Goal: Information Seeking & Learning: Learn about a topic

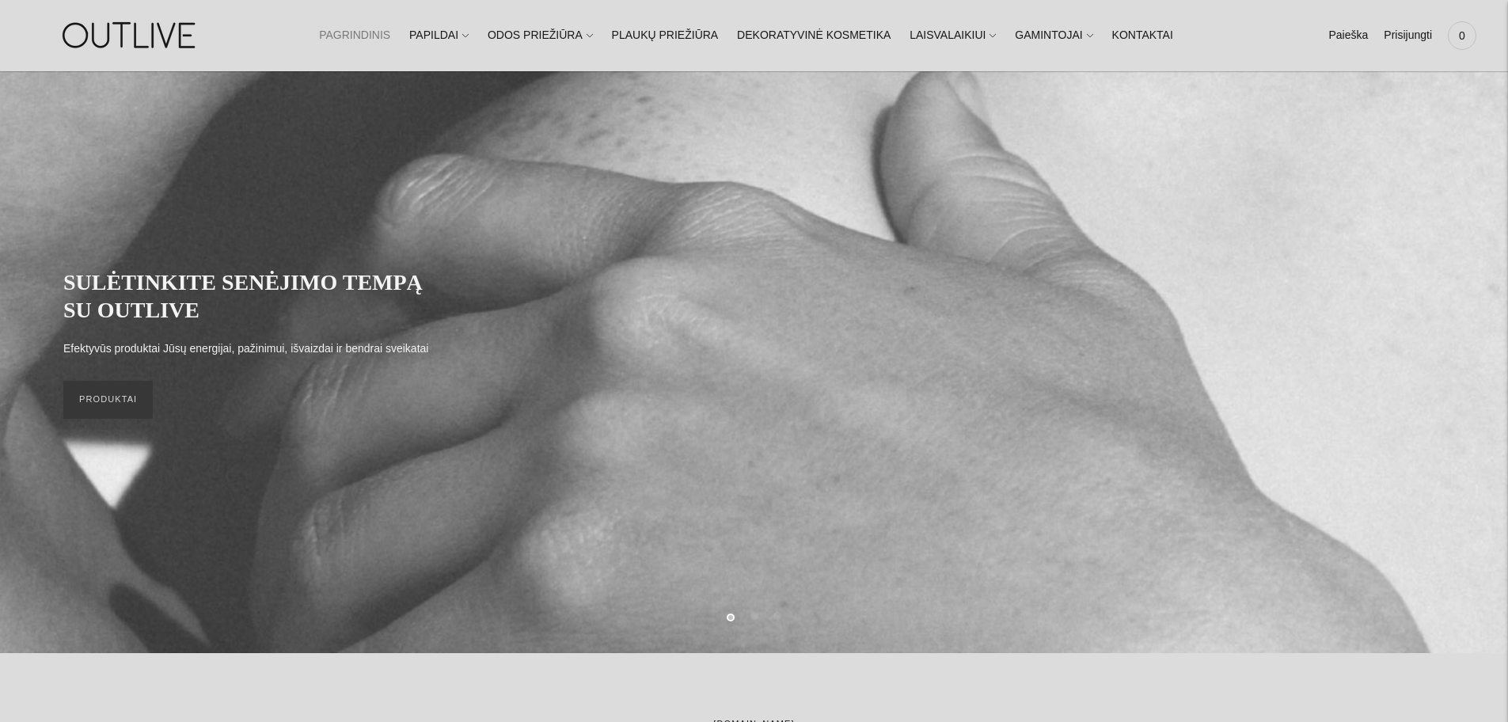
scroll to position [79, 0]
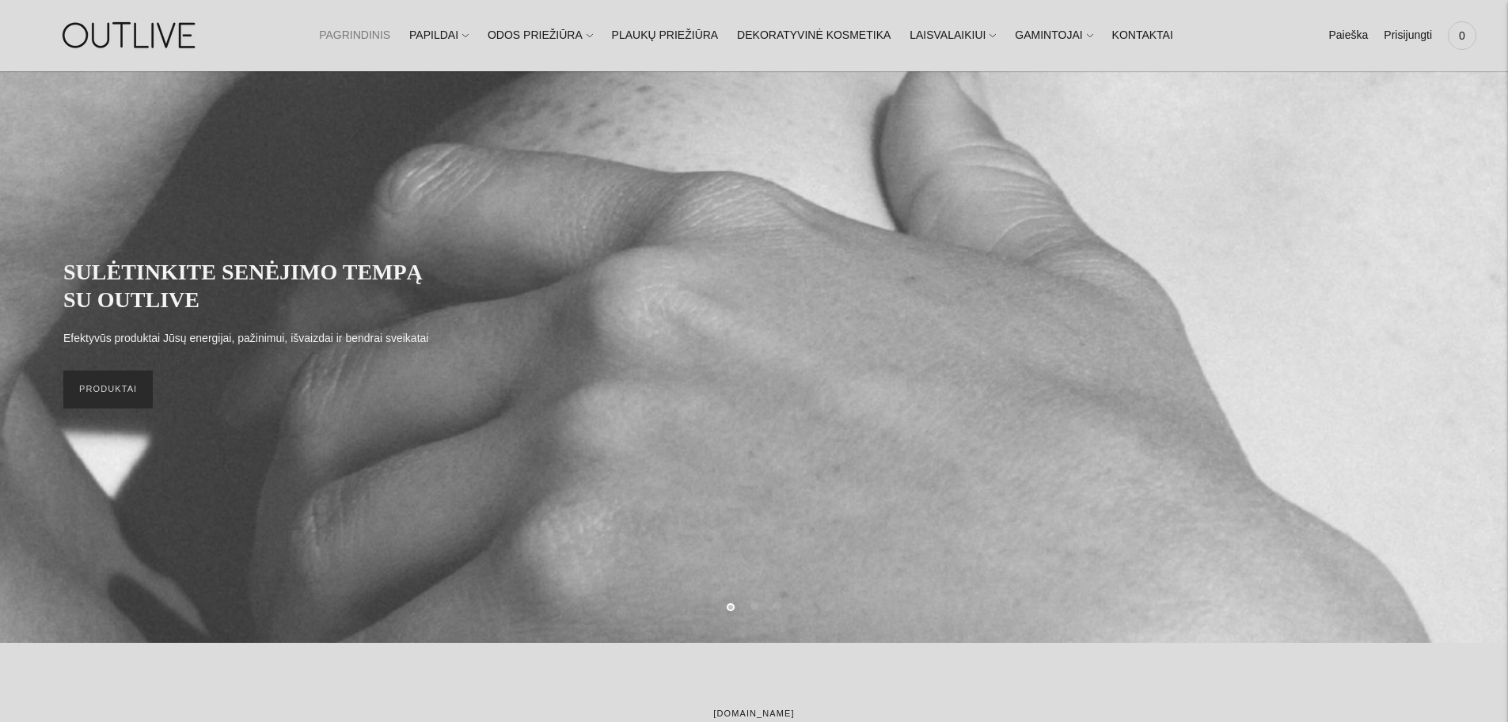
click at [115, 404] on link "PRODUKTAI" at bounding box center [107, 389] width 89 height 38
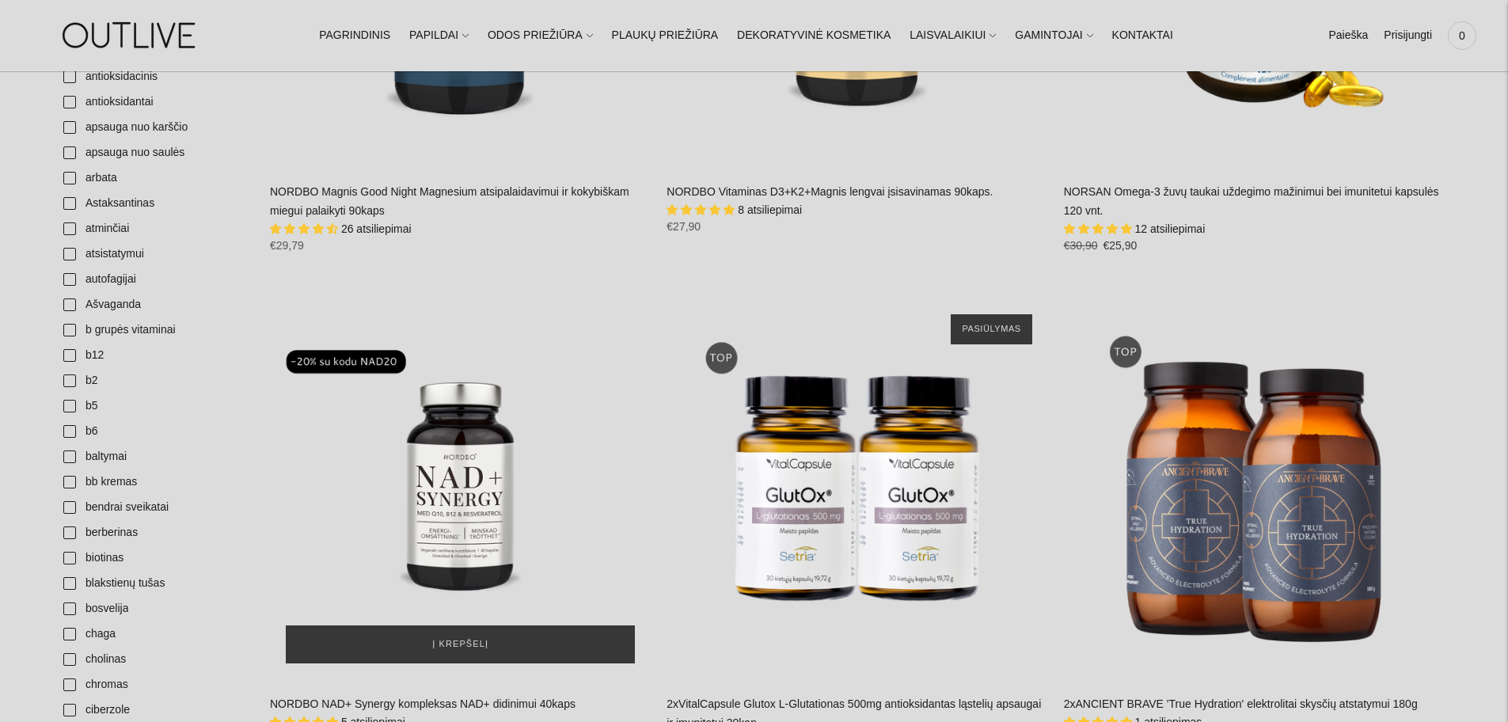
scroll to position [455, 0]
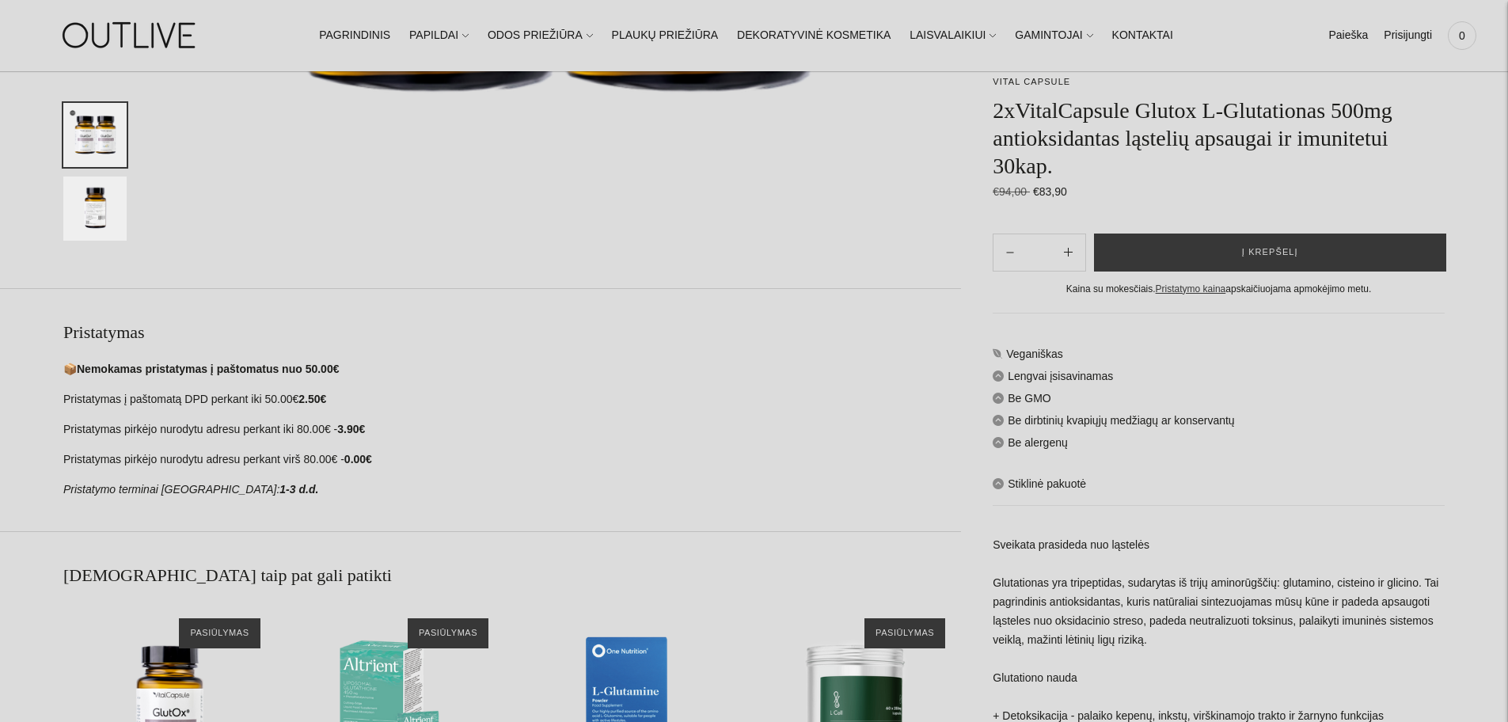
scroll to position [1029, 0]
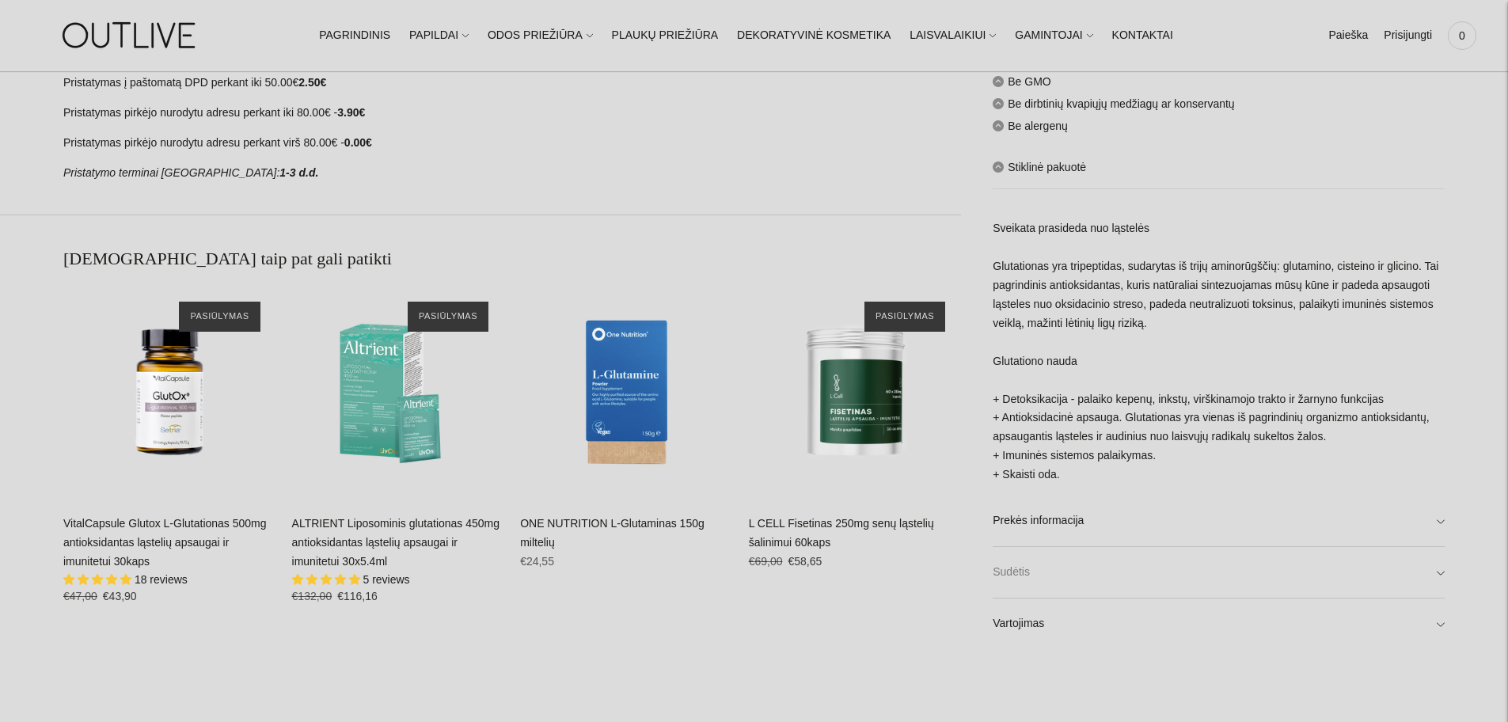
click at [1438, 573] on link "Sudėtis" at bounding box center [1219, 572] width 452 height 51
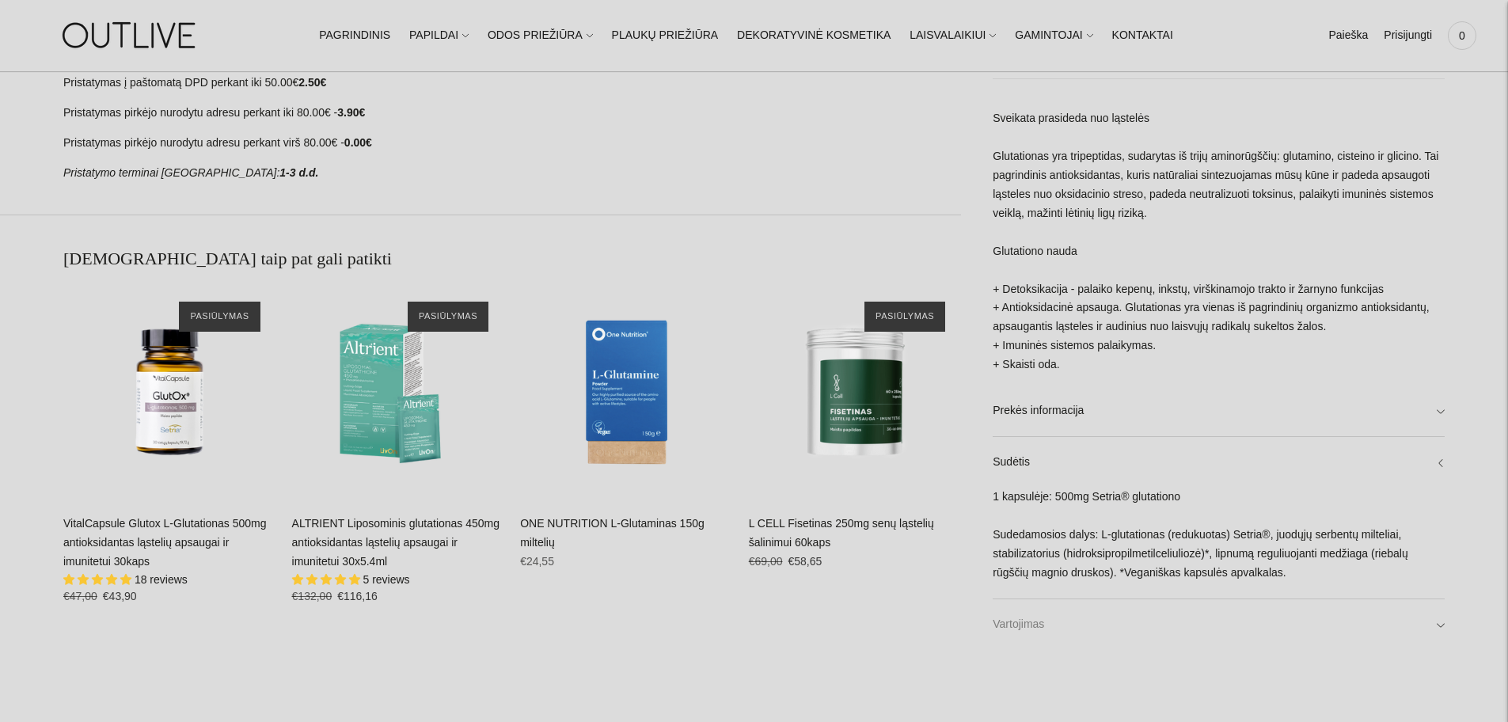
click at [1437, 618] on link "Vartojimas" at bounding box center [1219, 623] width 452 height 51
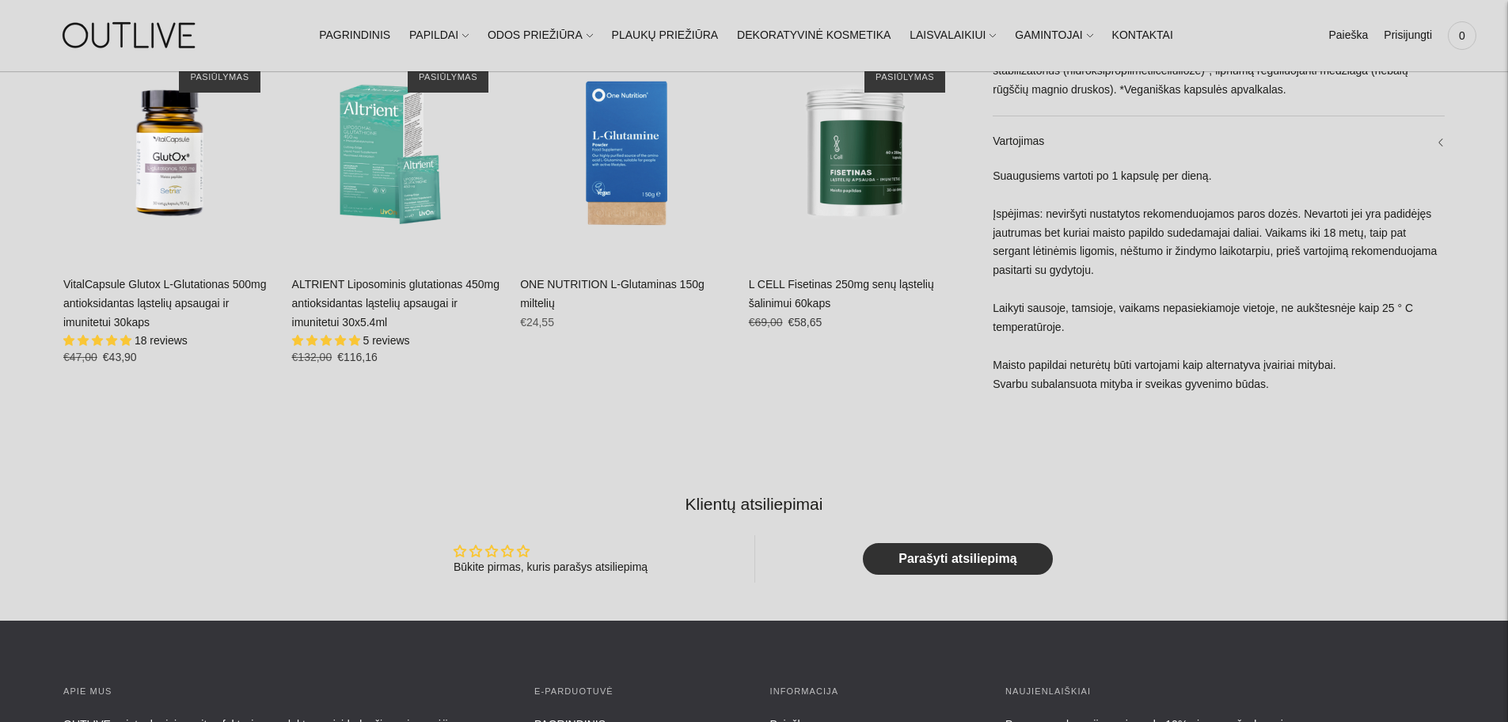
scroll to position [1267, 0]
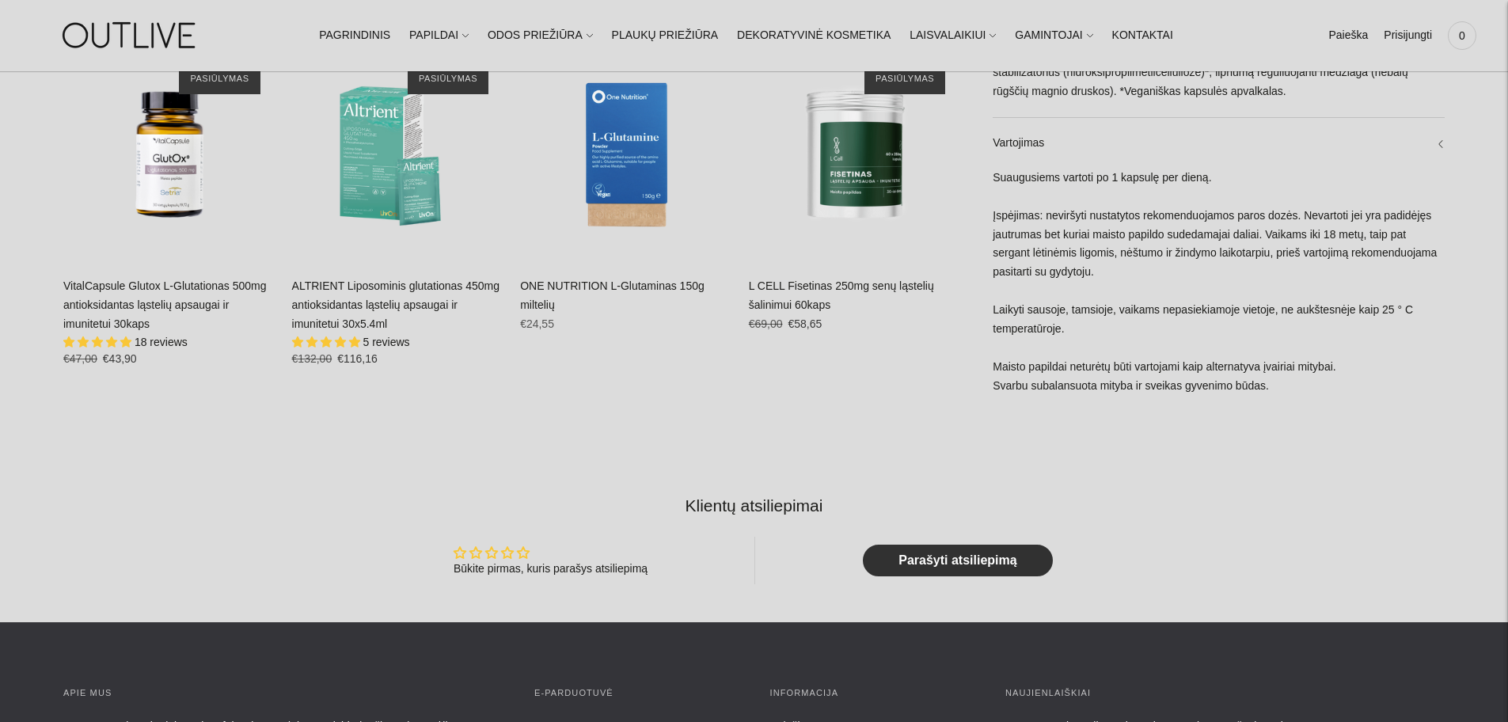
click at [123, 296] on div "VitalCapsule Glutox L-Glutationas 500mg antioksidantas ląstelių apsaugai ir imu…" at bounding box center [169, 328] width 213 height 103
click at [130, 302] on link "VitalCapsule Glutox L-Glutationas 500mg antioksidantas ląstelių apsaugai ir imu…" at bounding box center [164, 304] width 203 height 51
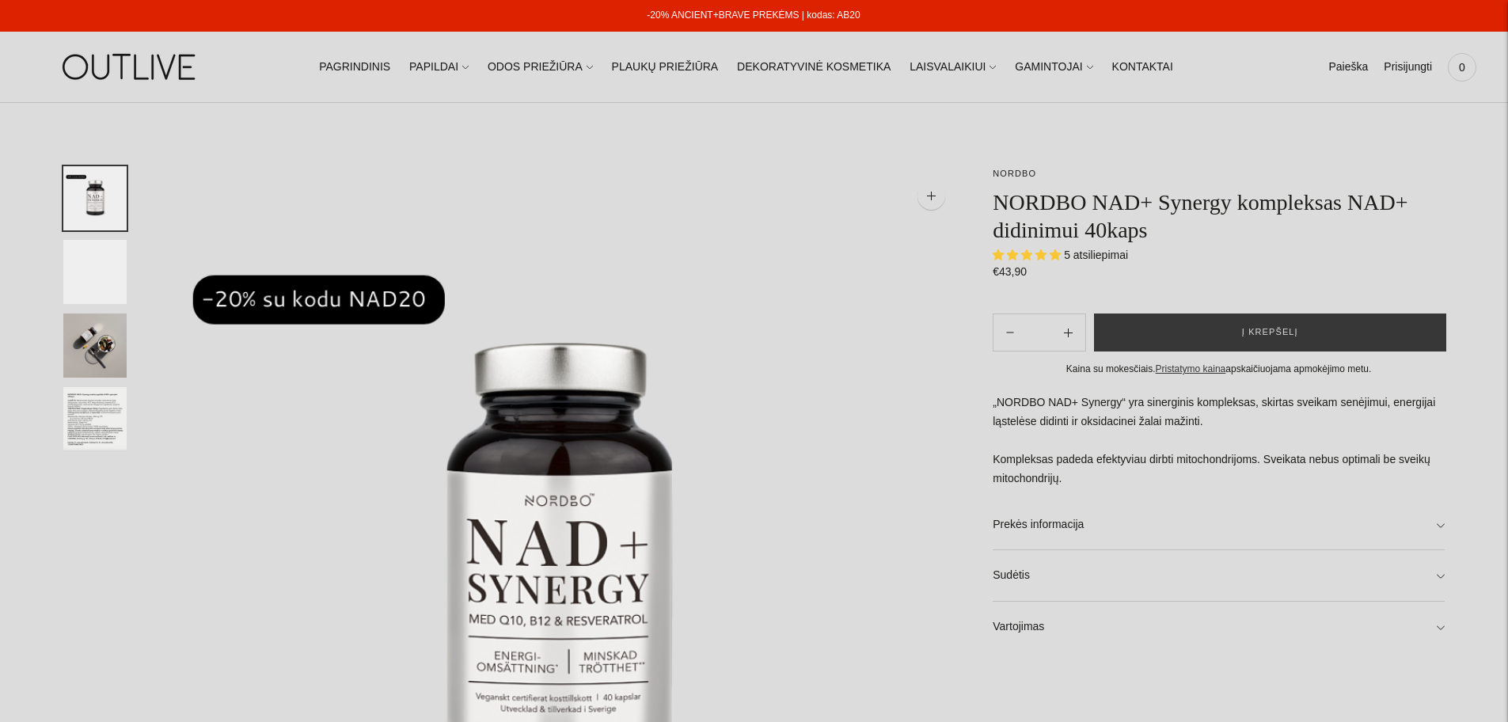
select select "**********"
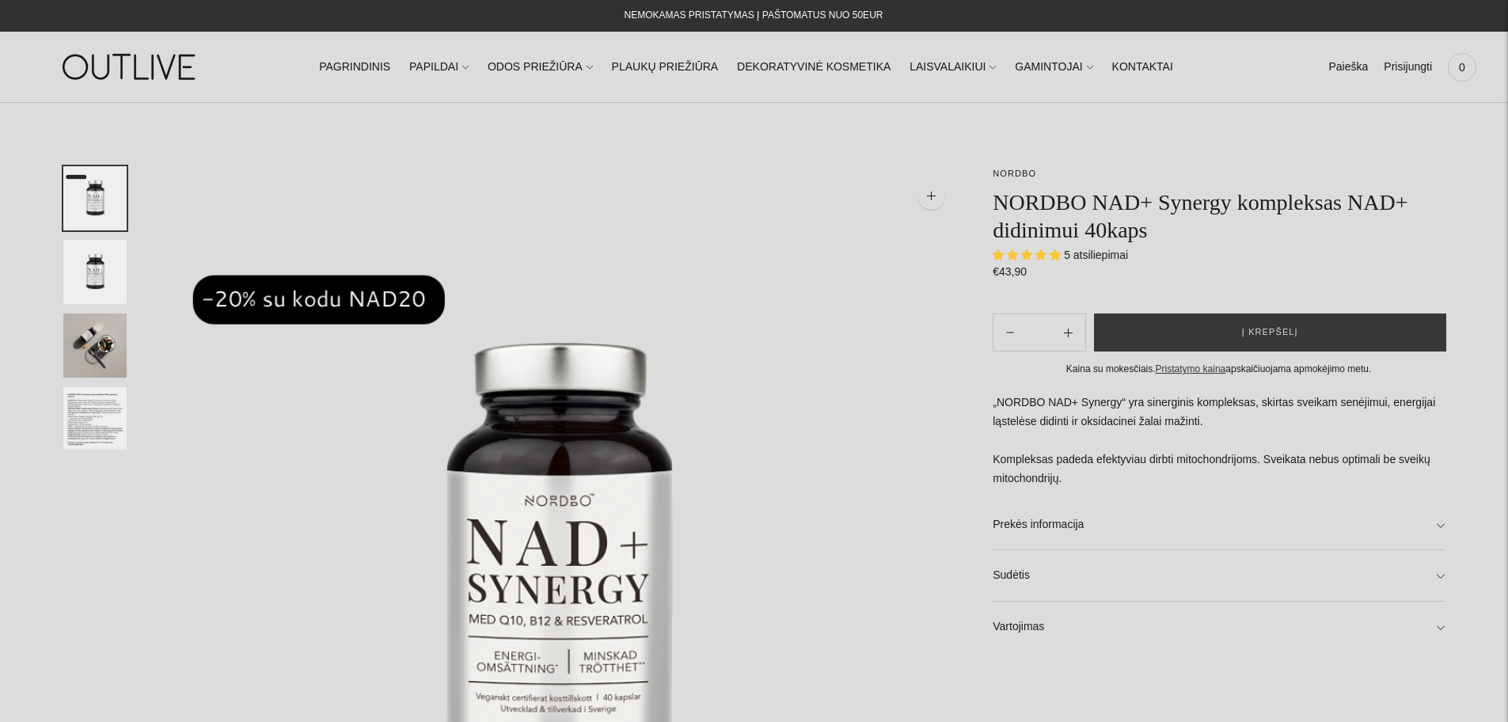
click at [89, 425] on img "Translation missing: en.general.accessibility.image_thumbail" at bounding box center [94, 419] width 63 height 64
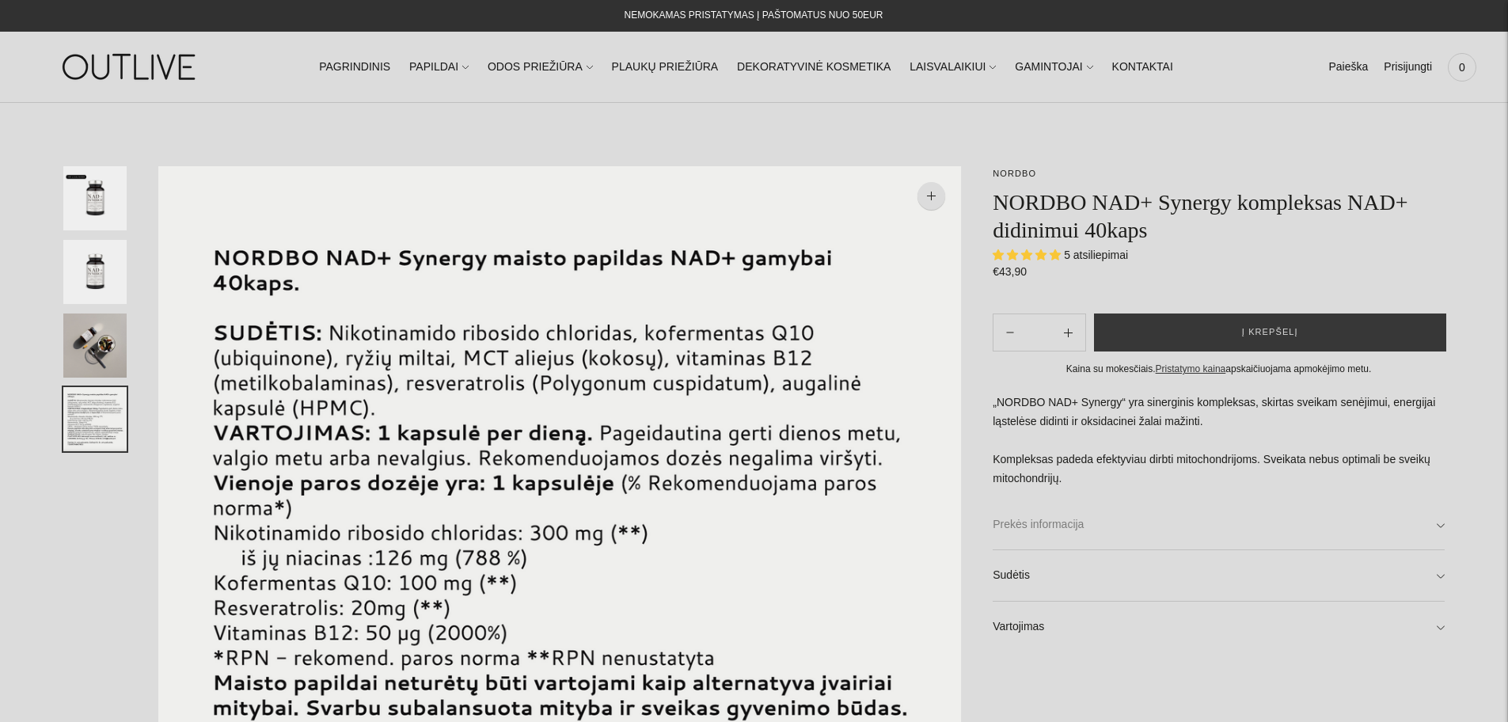
click at [1438, 524] on link "Prekės informacija" at bounding box center [1219, 525] width 452 height 51
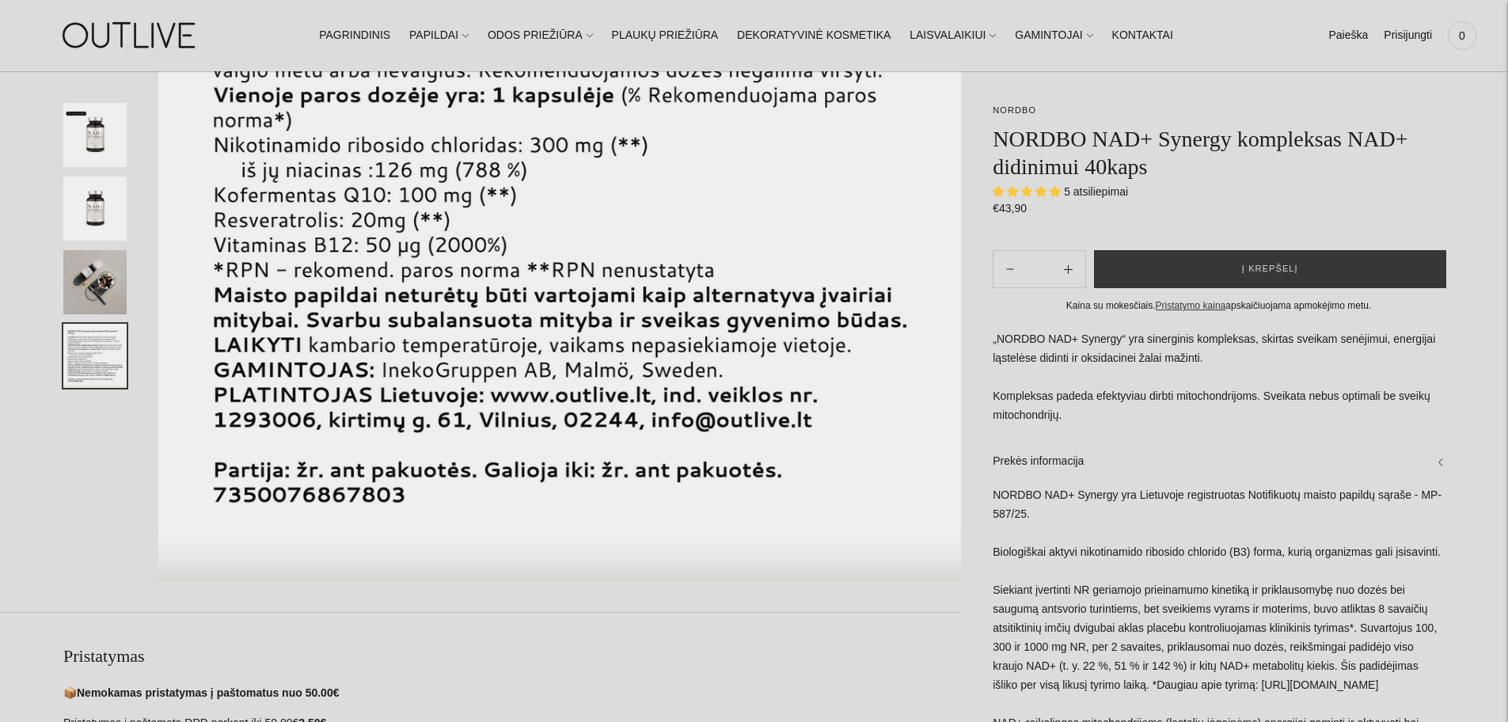
scroll to position [396, 0]
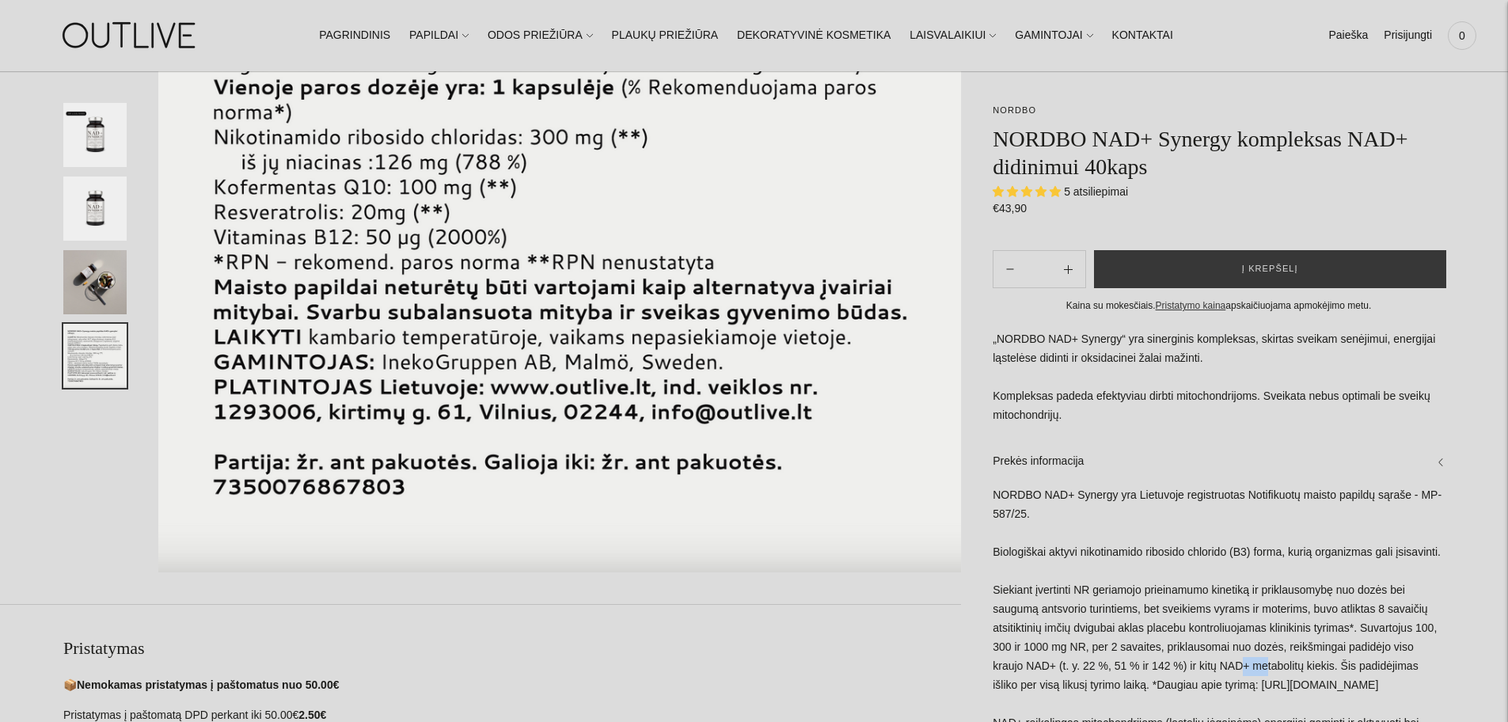
drag, startPoint x: 1186, startPoint y: 664, endPoint x: 1214, endPoint y: 665, distance: 27.7
copy div "NAD+"
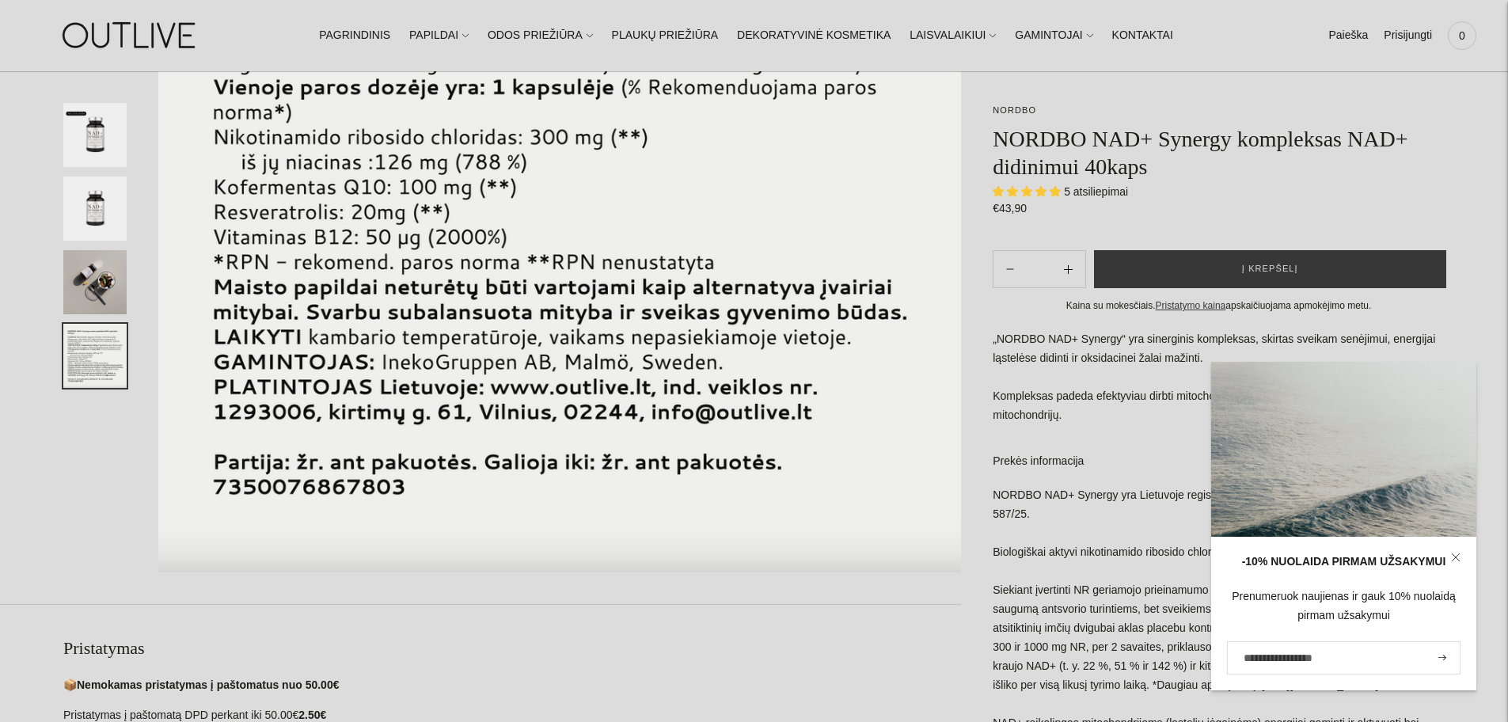
scroll to position [317, 0]
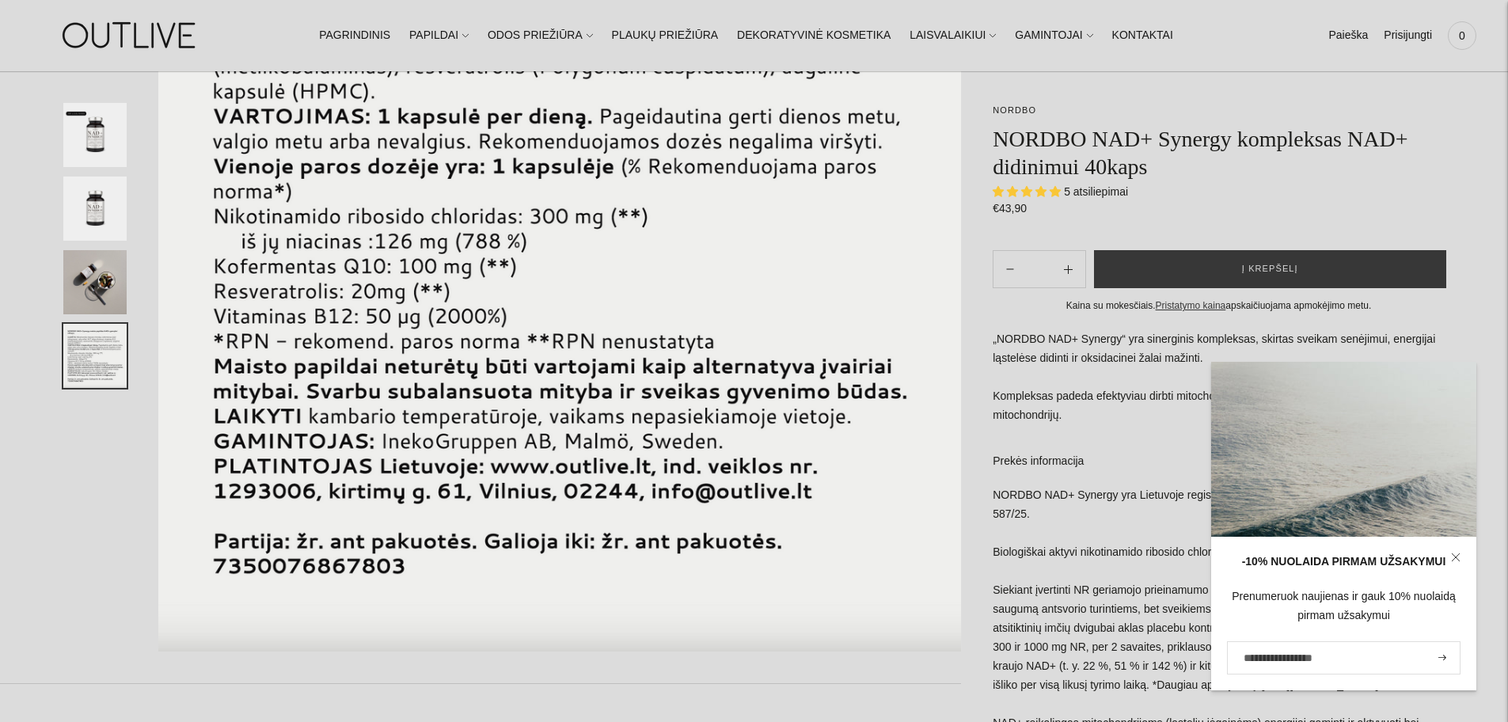
click at [1453, 551] on link at bounding box center [1455, 557] width 41 height 41
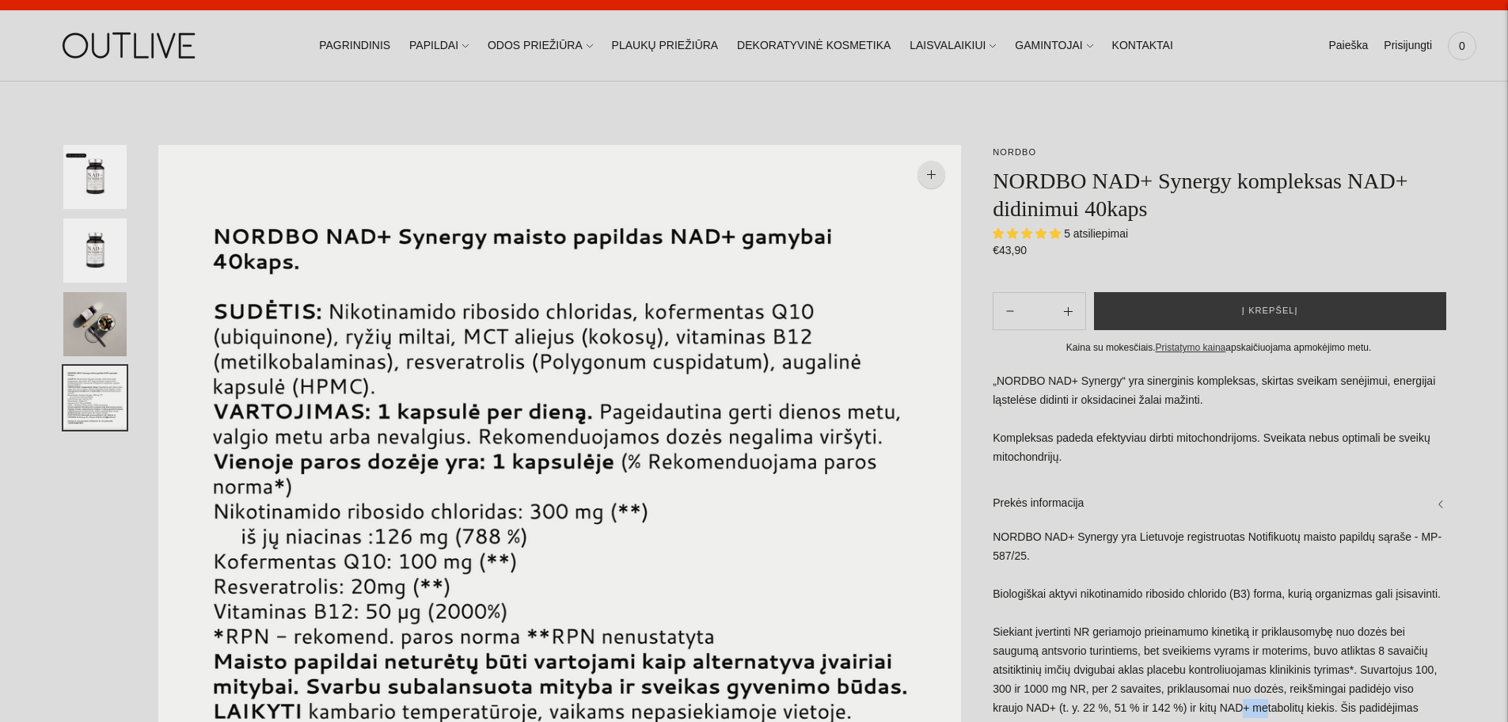
scroll to position [0, 0]
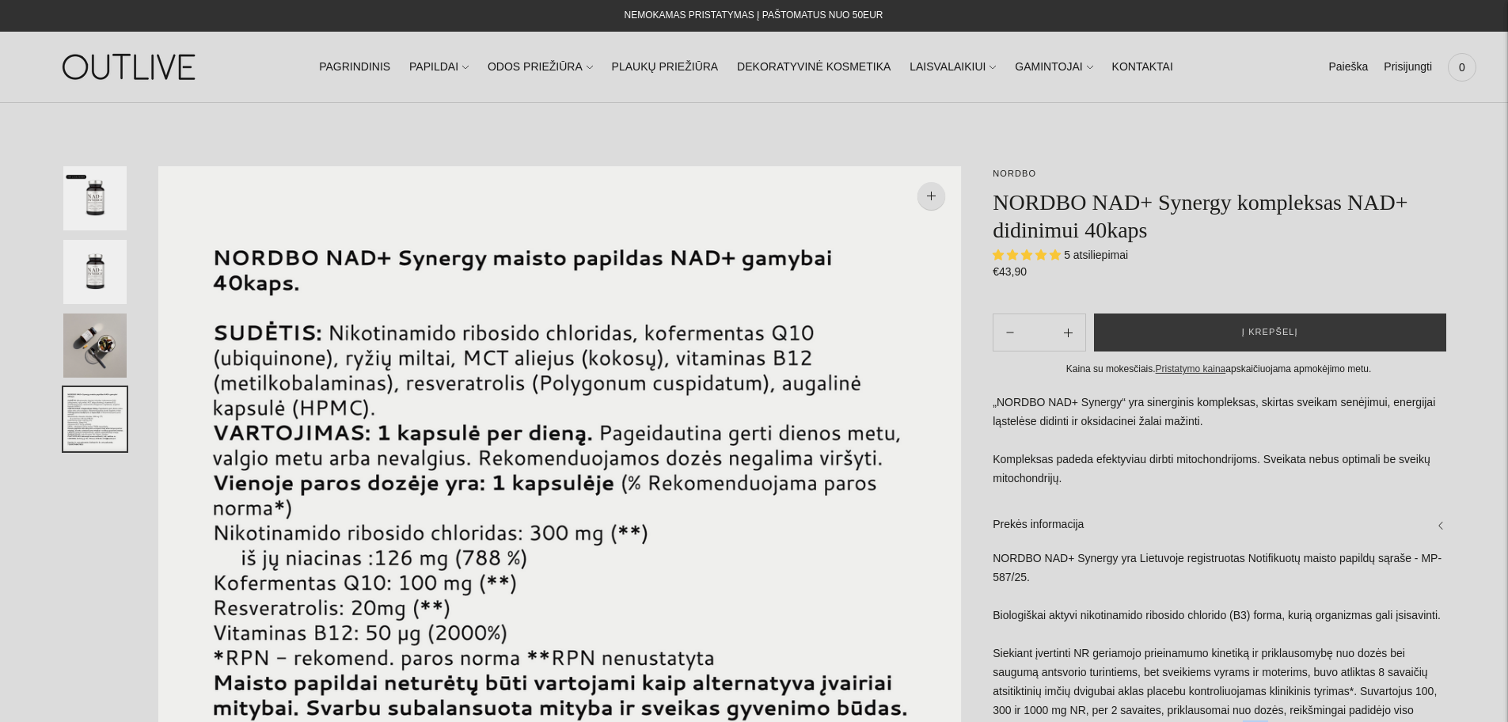
click at [114, 200] on img "Translation missing: en.general.accessibility.image_thumbail" at bounding box center [94, 198] width 63 height 64
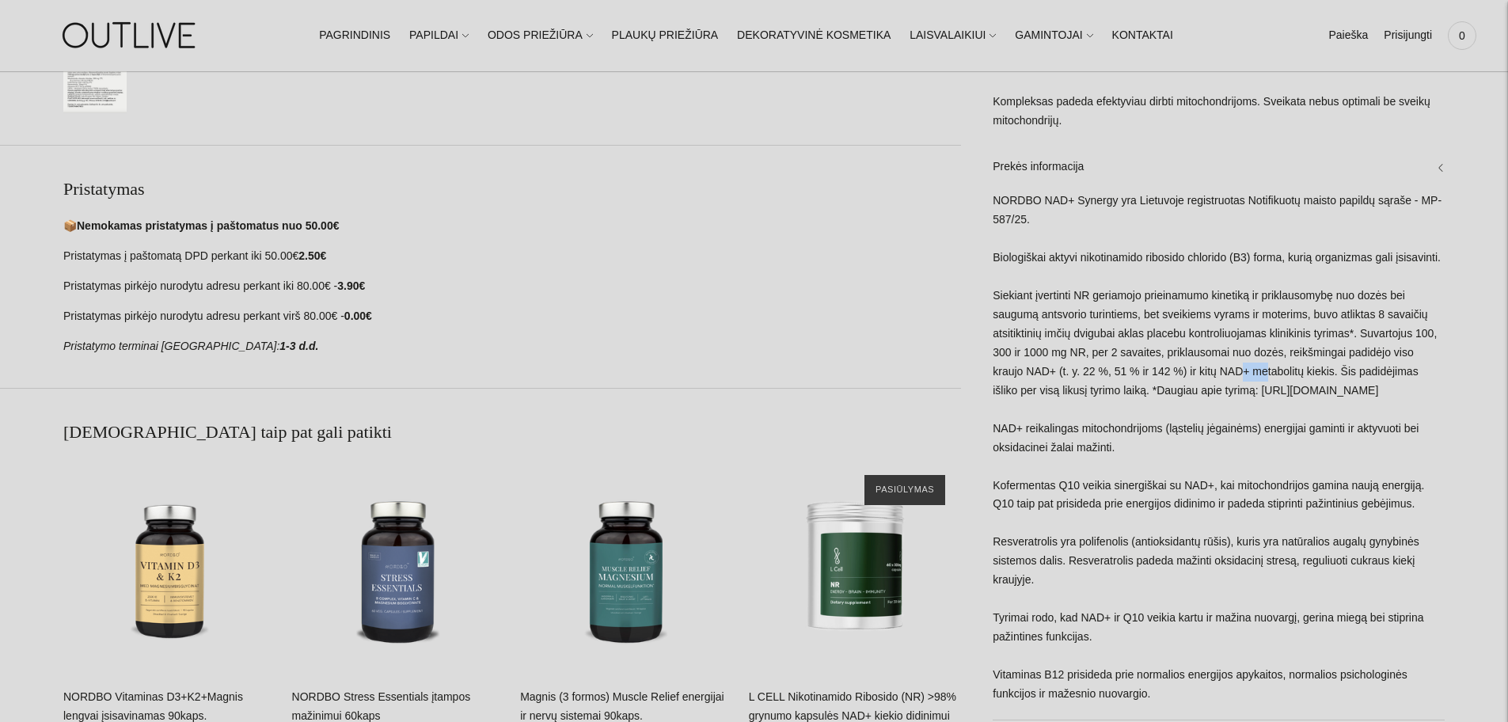
scroll to position [1029, 0]
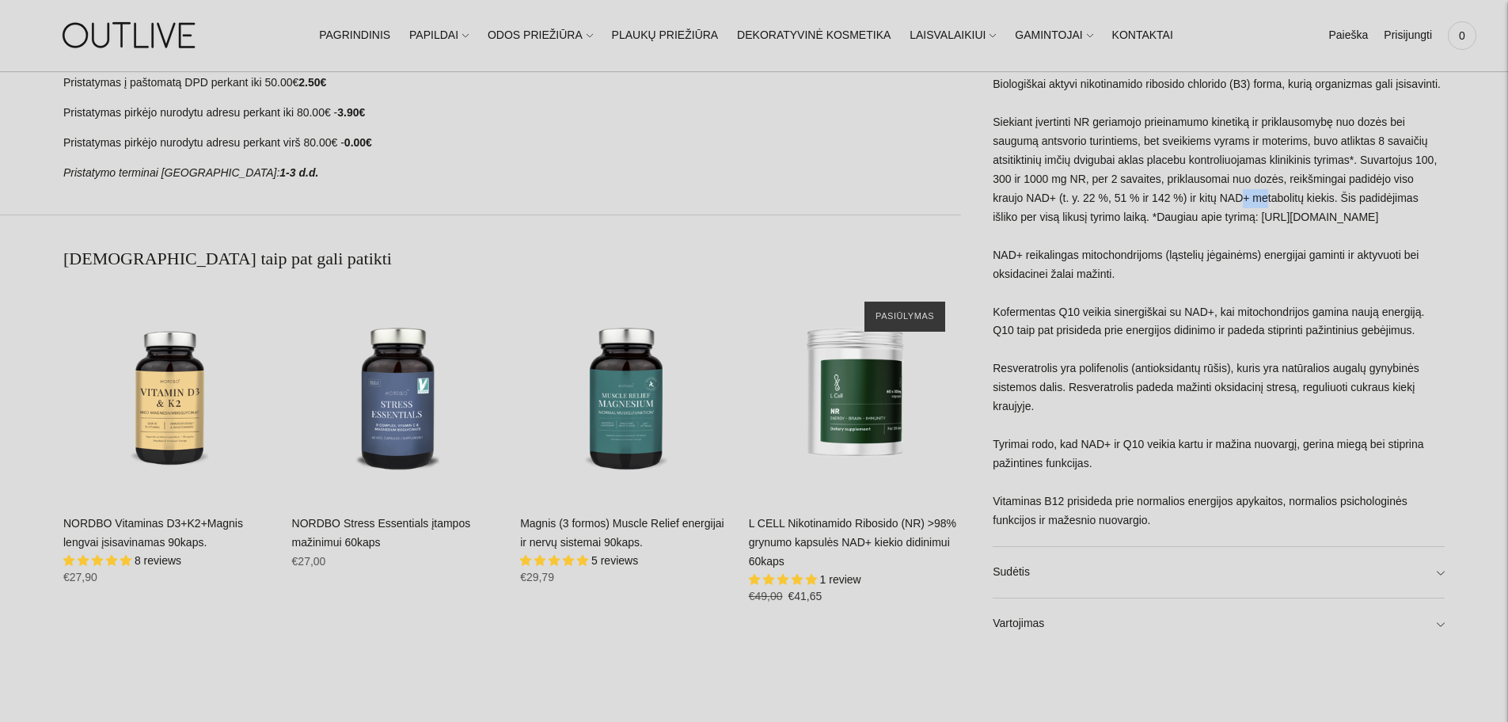
click at [1437, 565] on link "Sudėtis" at bounding box center [1219, 571] width 452 height 51
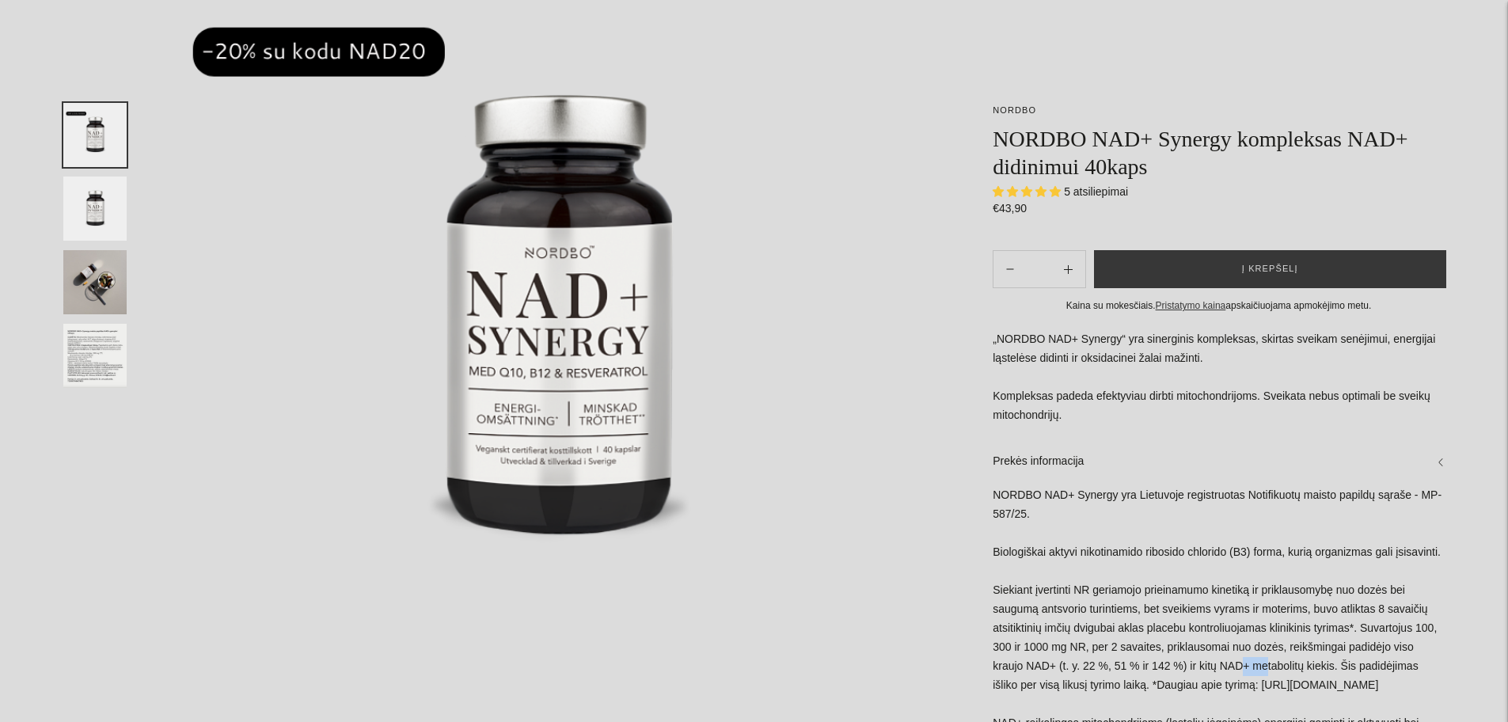
scroll to position [0, 0]
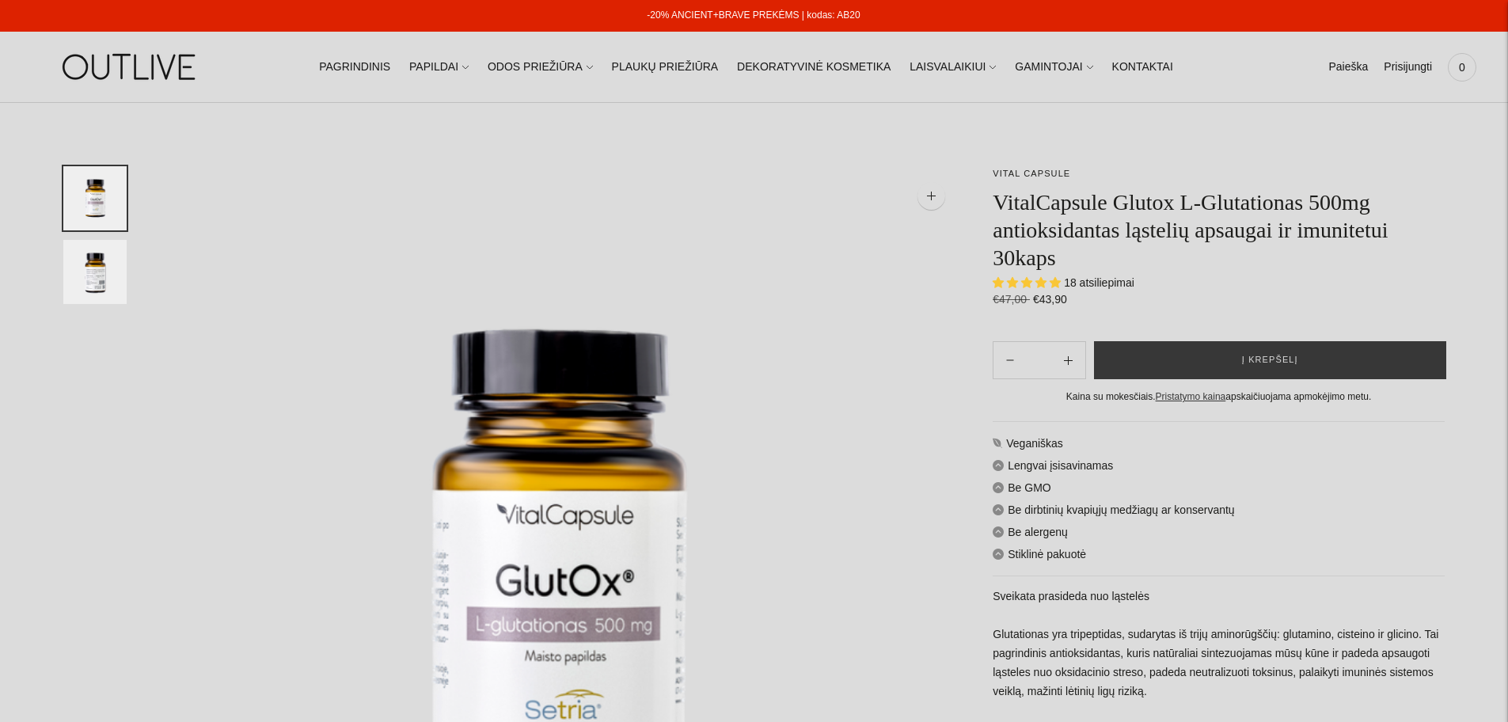
select select "**********"
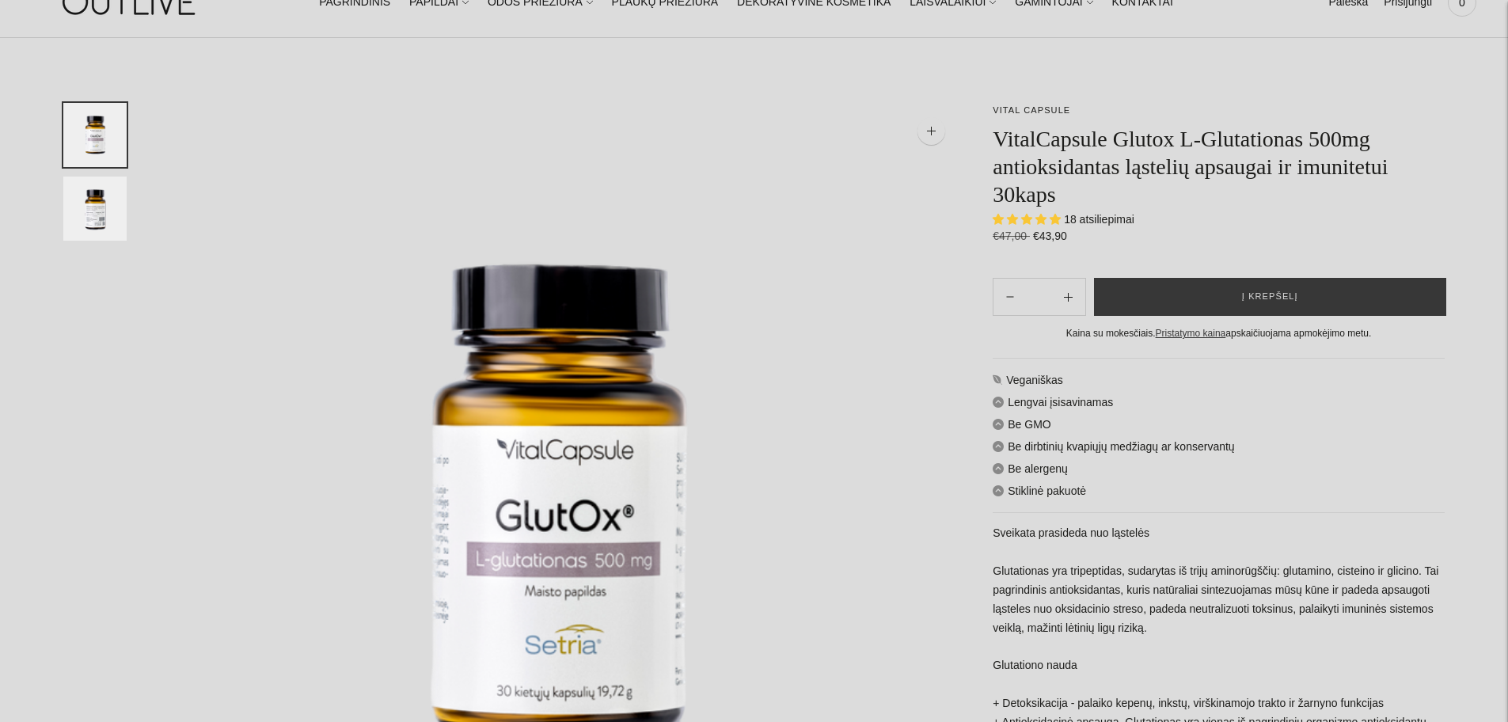
scroll to position [158, 0]
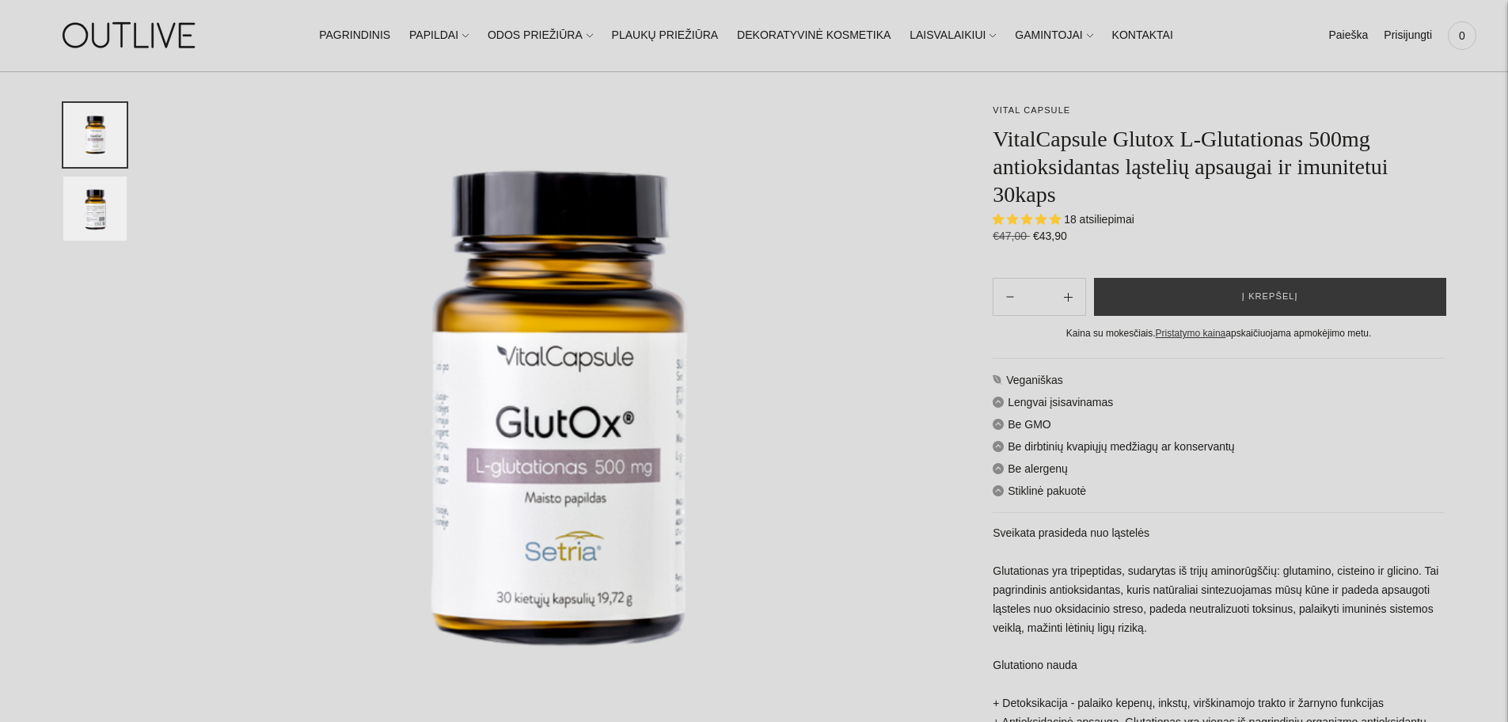
click at [1094, 219] on span "18 atsiliepimai" at bounding box center [1099, 219] width 70 height 13
click at [1001, 214] on span "5.00 stars" at bounding box center [1000, 219] width 14 height 10
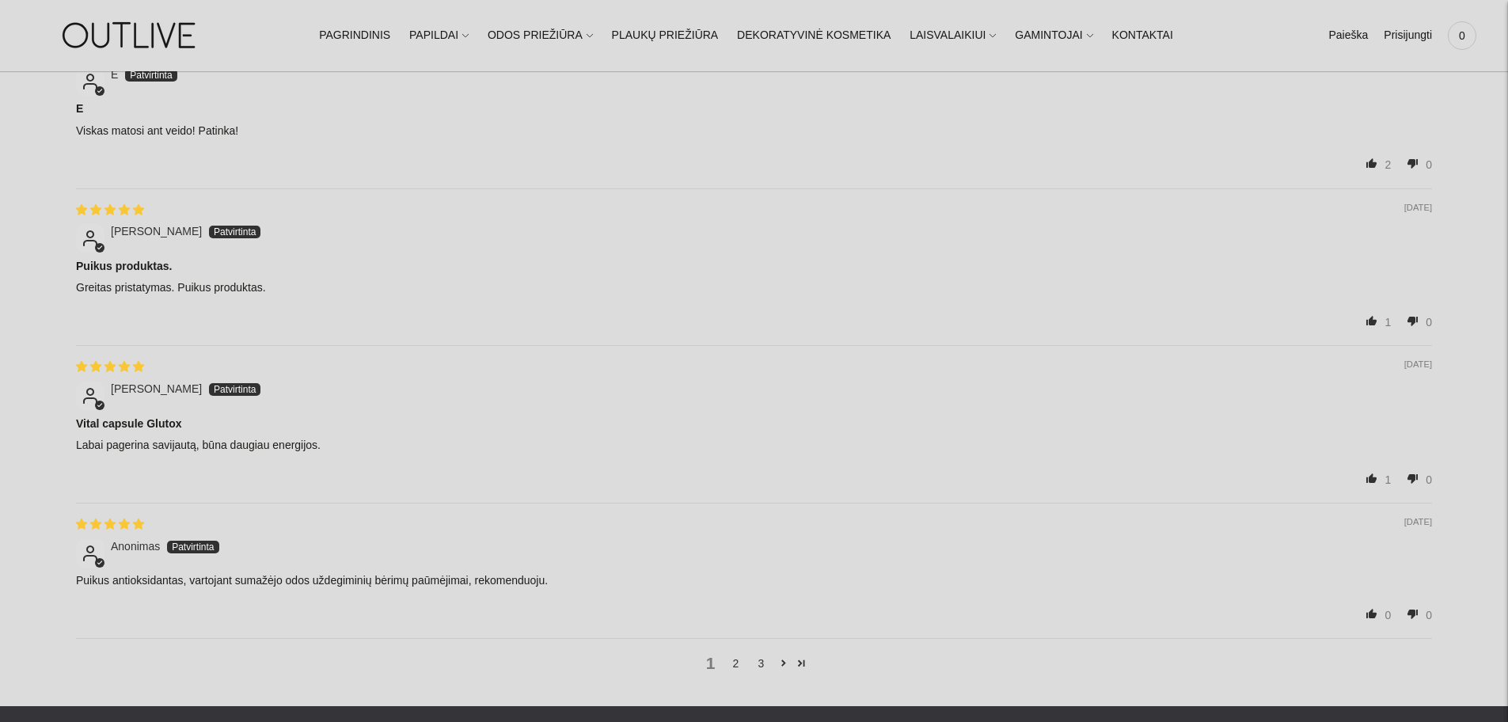
scroll to position [2612, 0]
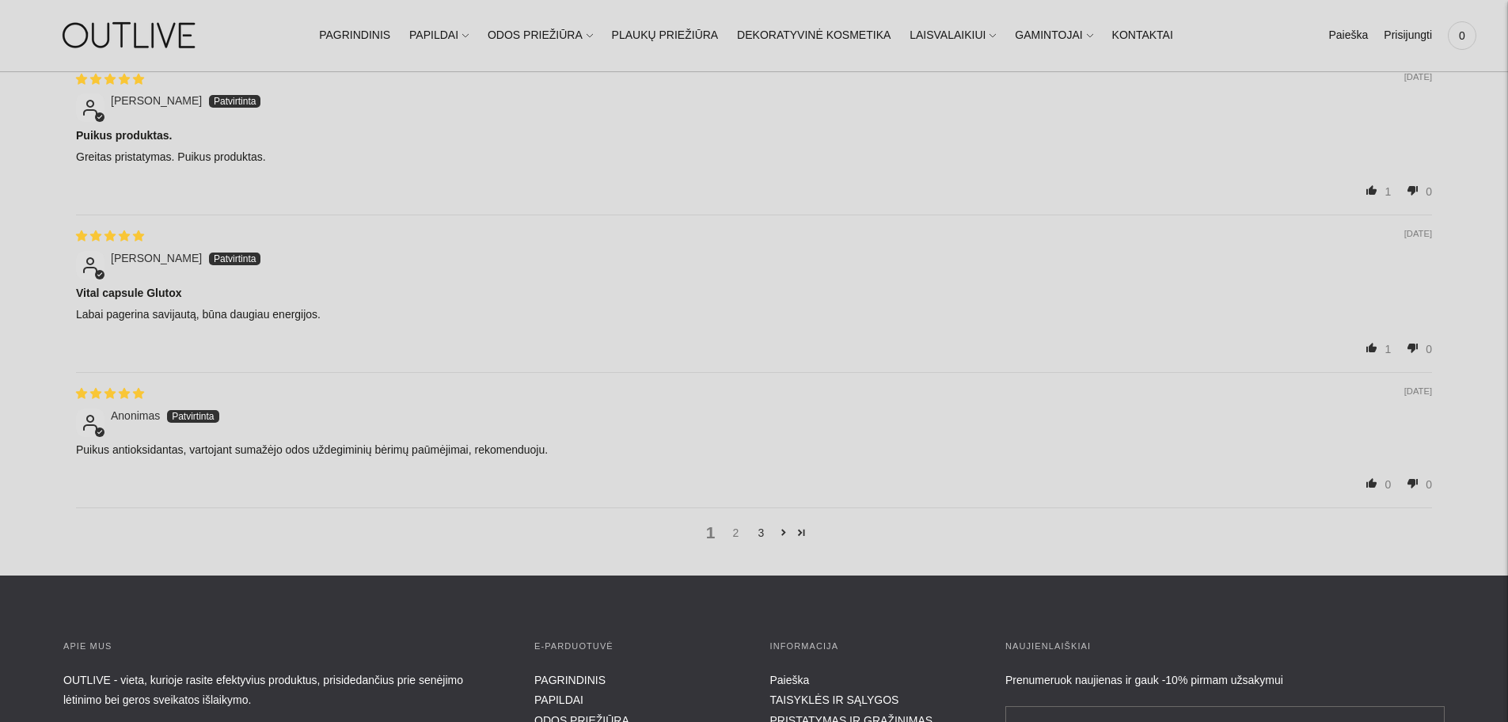
click at [730, 530] on link "2" at bounding box center [736, 532] width 25 height 17
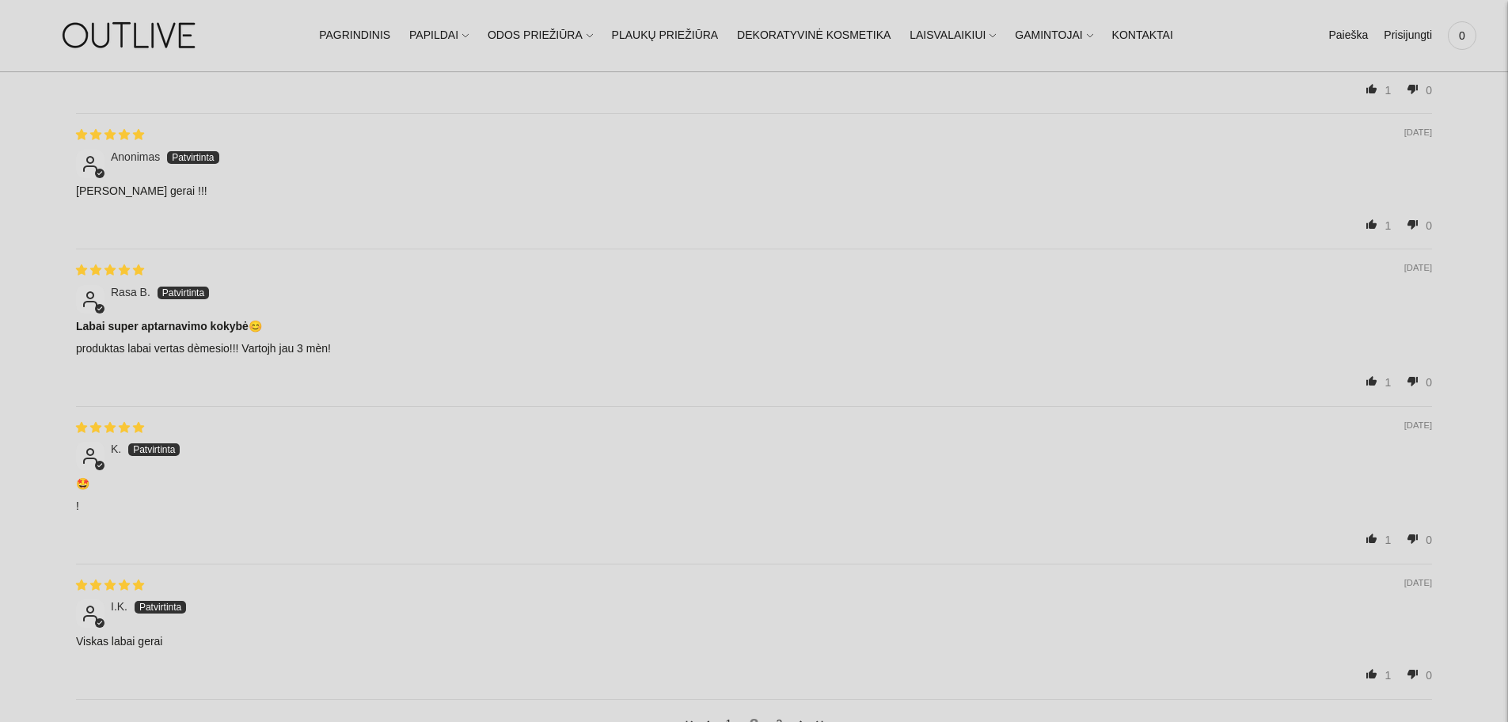
scroll to position [2716, 0]
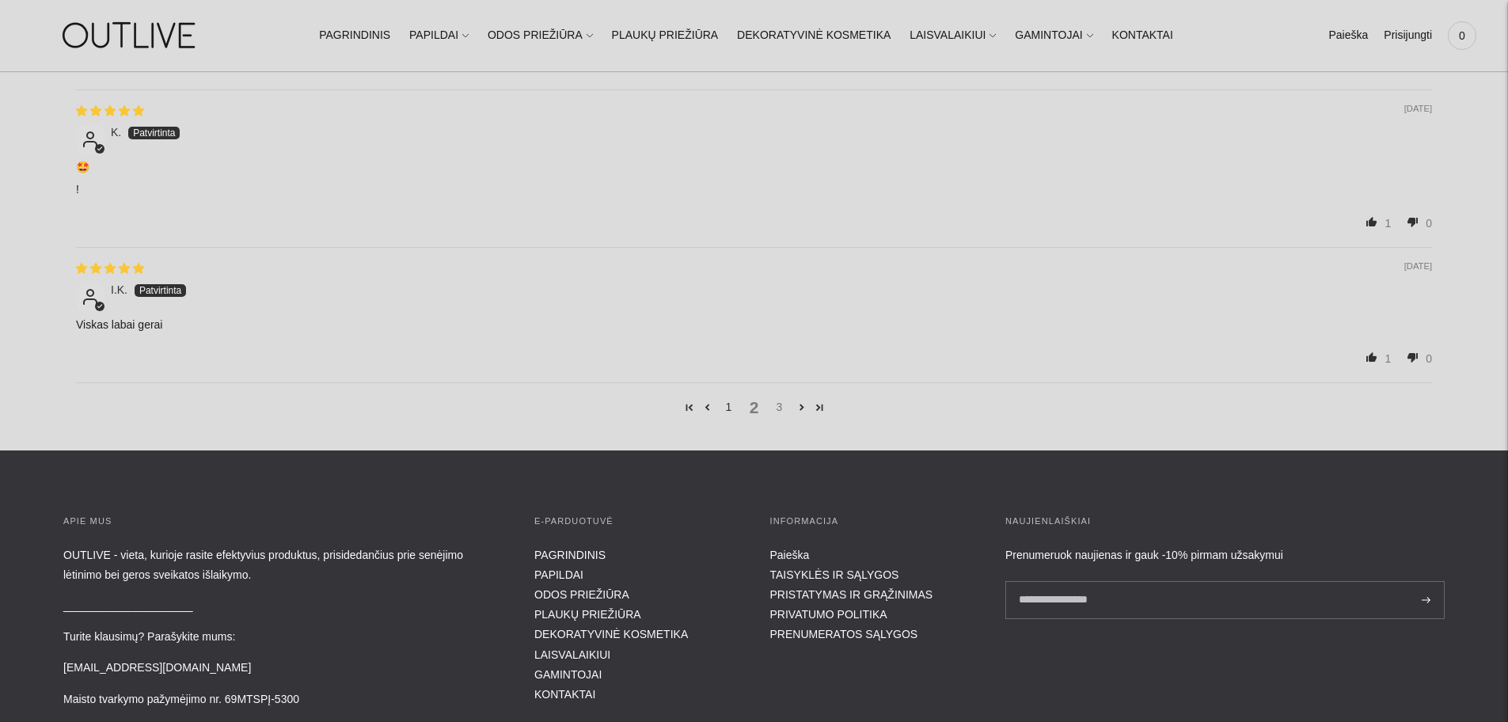
click at [781, 398] on link "3" at bounding box center [779, 406] width 25 height 17
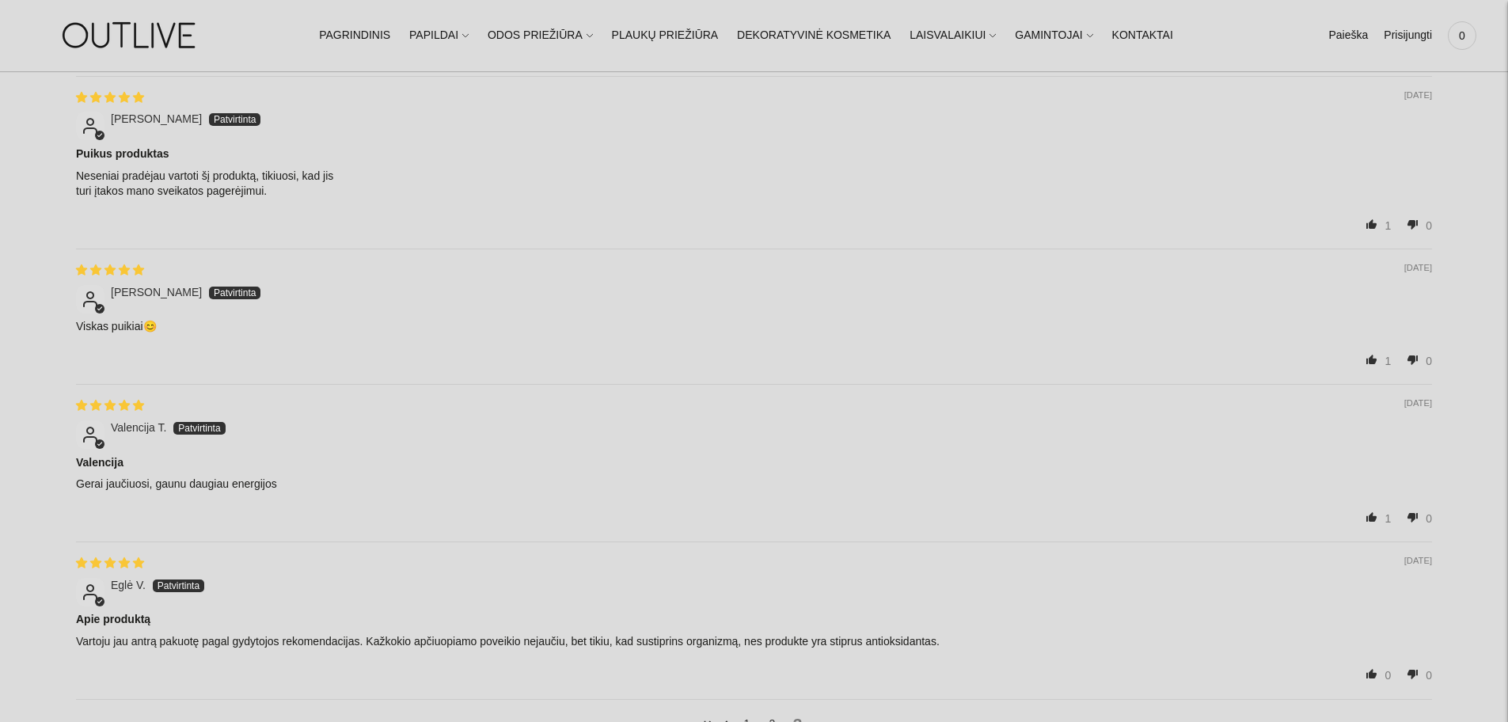
scroll to position [2162, 0]
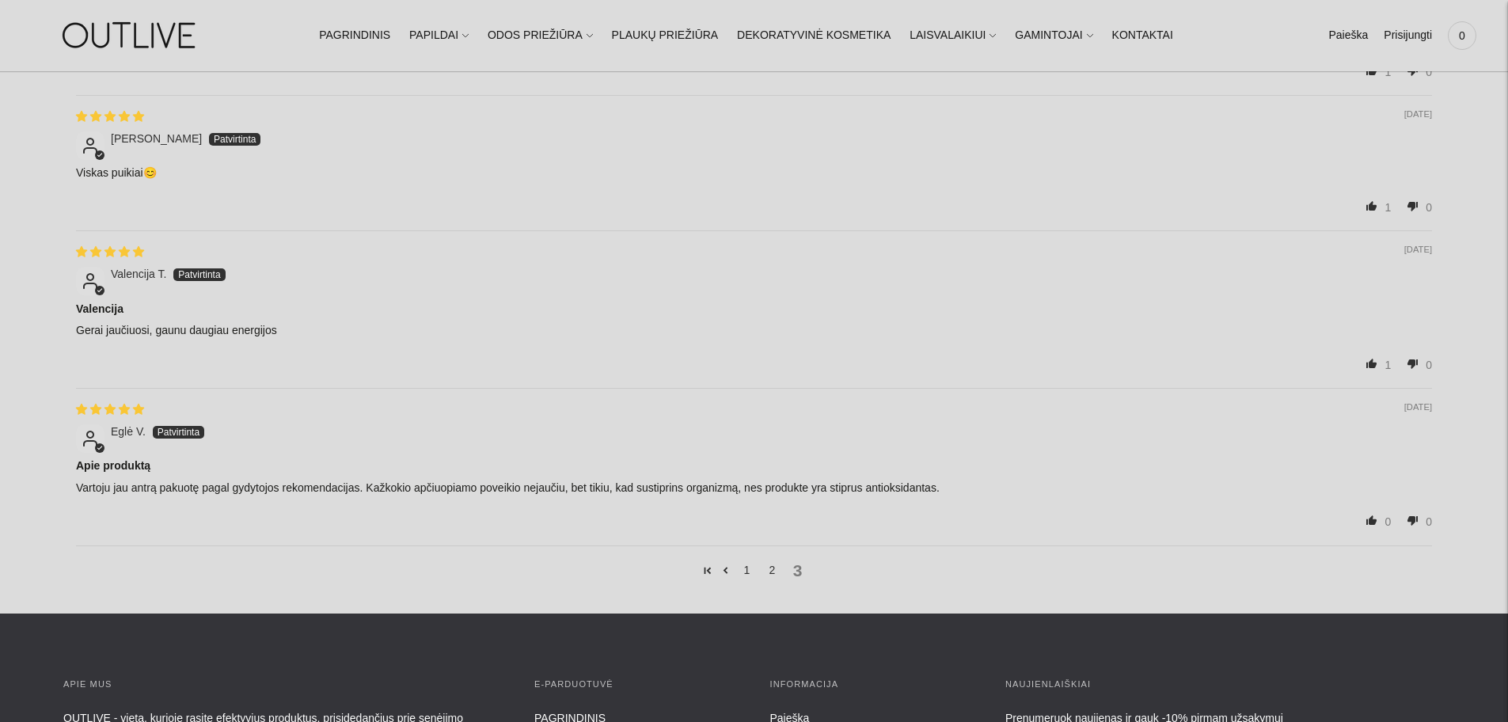
click at [792, 568] on div "1 2 3" at bounding box center [754, 569] width 1356 height 49
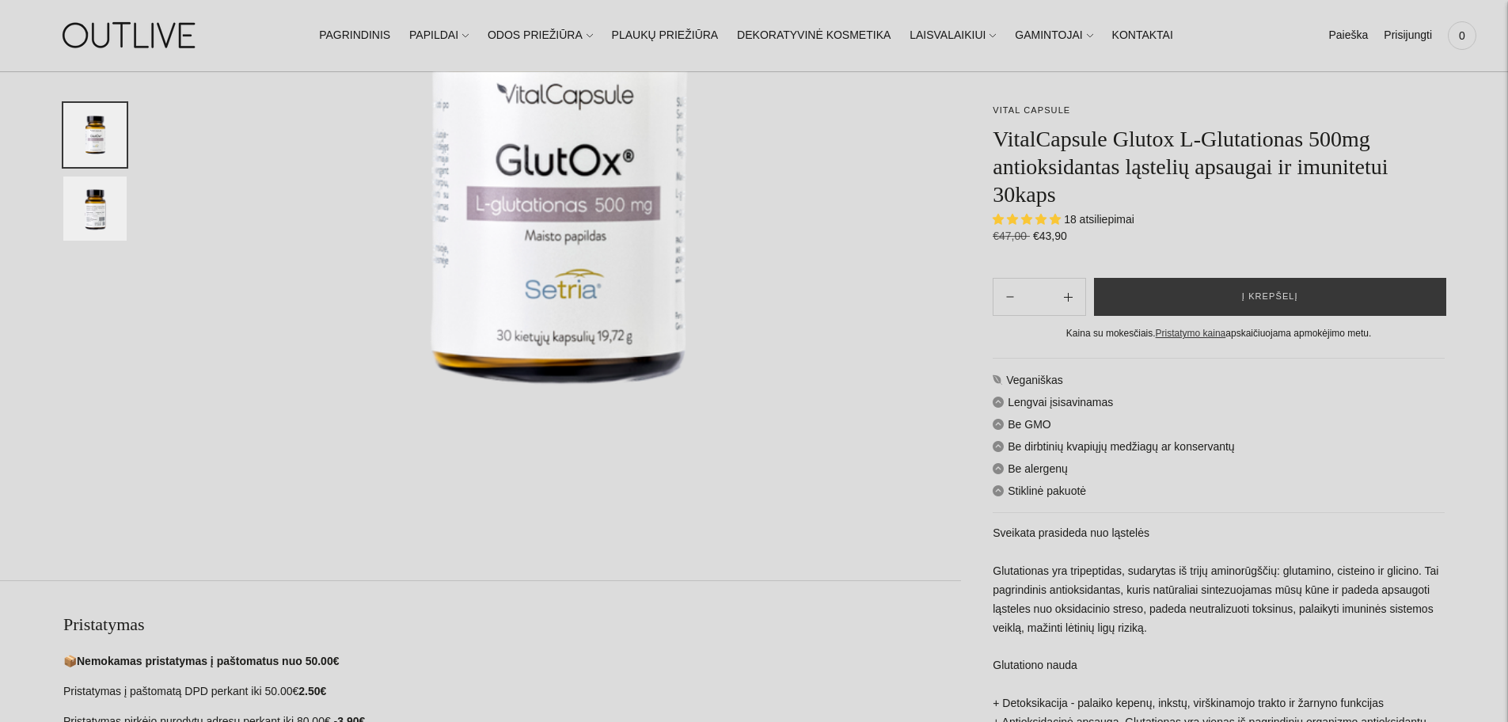
scroll to position [0, 0]
